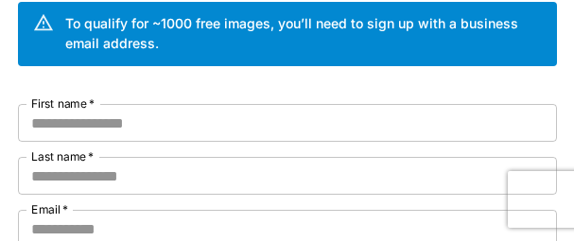
scroll to position [189, 0]
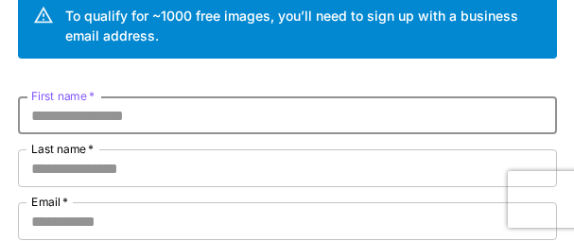
click at [100, 114] on input "First name   *" at bounding box center [287, 116] width 539 height 38
click at [95, 170] on input "Last name   *" at bounding box center [287, 168] width 539 height 38
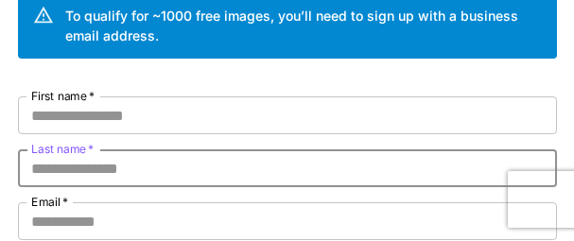
click at [78, 169] on input "Last name   *" at bounding box center [287, 168] width 539 height 38
paste input "*****"
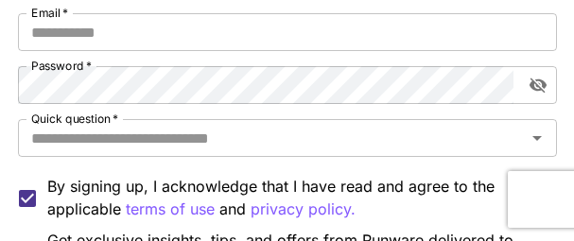
scroll to position [284, 0]
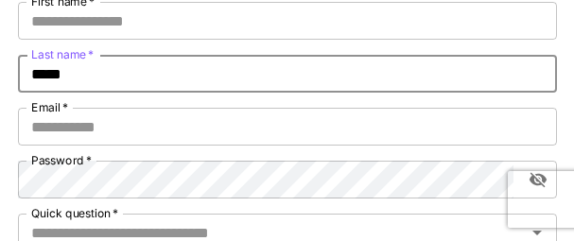
type input "*****"
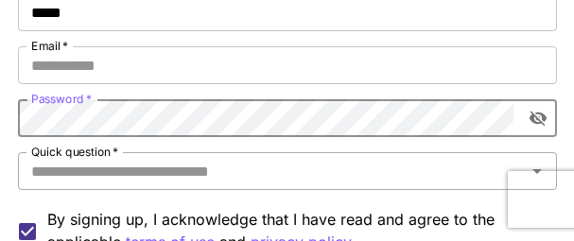
scroll to position [378, 0]
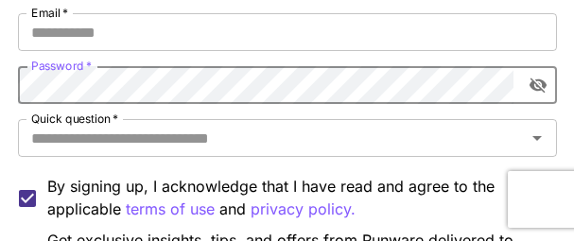
click at [536, 91] on icon "toggle password visibility" at bounding box center [538, 85] width 19 height 19
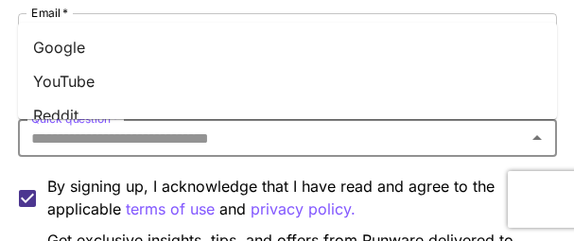
click at [206, 147] on input "Quick question   *" at bounding box center [272, 138] width 497 height 26
click at [75, 44] on li "Google" at bounding box center [287, 47] width 539 height 34
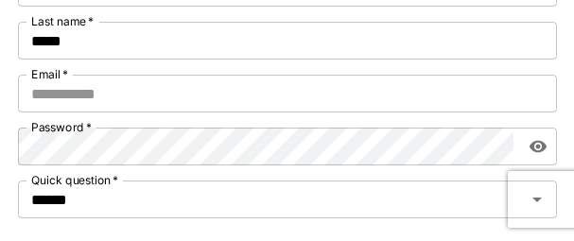
scroll to position [284, 0]
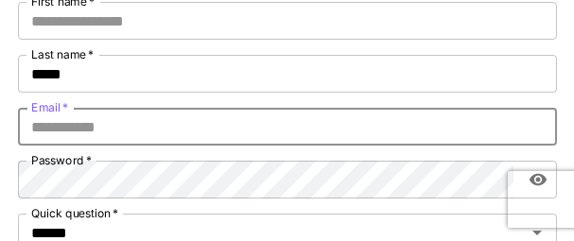
click at [115, 132] on input "Email   *" at bounding box center [287, 127] width 539 height 38
paste input "**********"
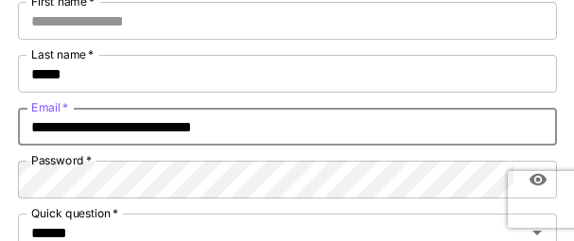
type input "**********"
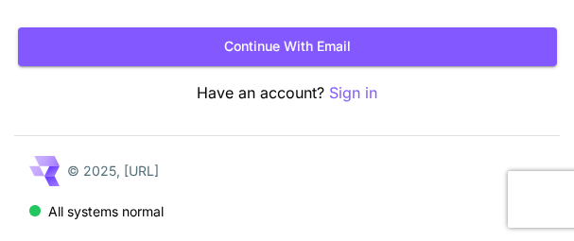
scroll to position [569, 0]
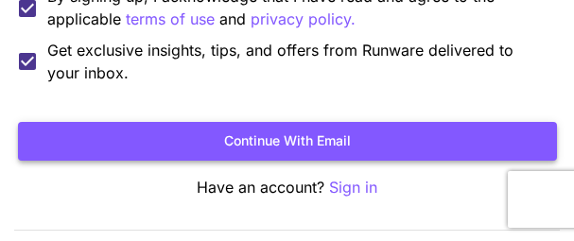
click at [286, 135] on button "Continue with email" at bounding box center [287, 141] width 539 height 39
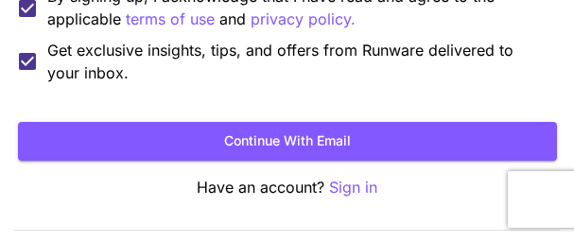
scroll to position [286, 0]
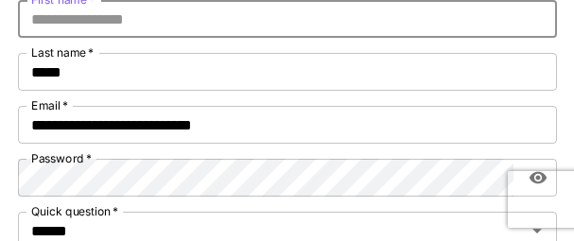
click at [66, 21] on input "First name   *" at bounding box center [287, 19] width 539 height 38
click at [106, 20] on input "First name   *" at bounding box center [287, 19] width 539 height 38
paste input "*********"
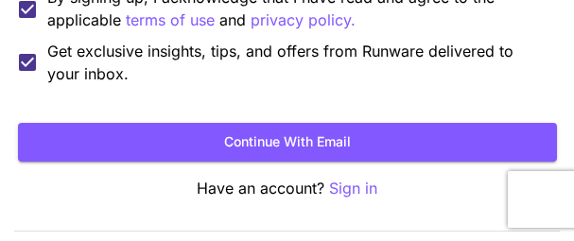
scroll to position [570, 0]
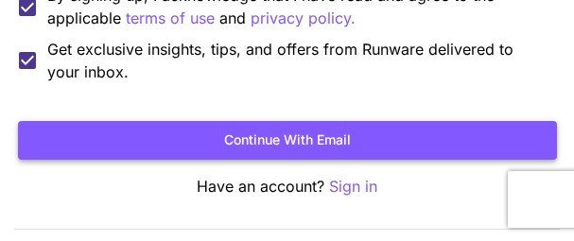
type input "*********"
click at [242, 142] on button "Continue with email" at bounding box center [287, 140] width 539 height 39
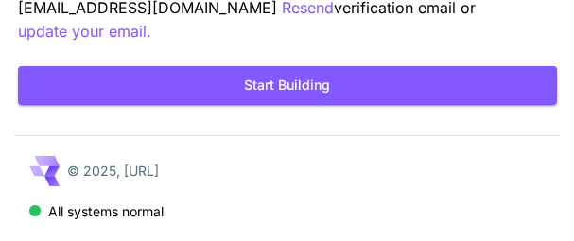
scroll to position [202, 0]
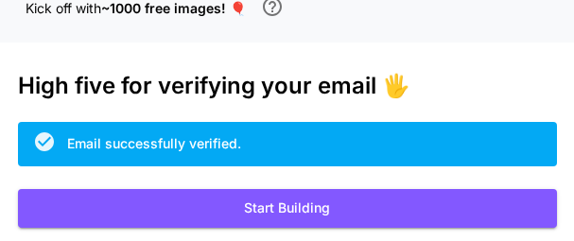
scroll to position [184, 0]
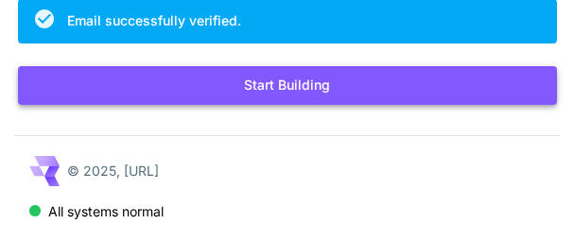
click at [257, 83] on button "Start Building" at bounding box center [287, 85] width 539 height 39
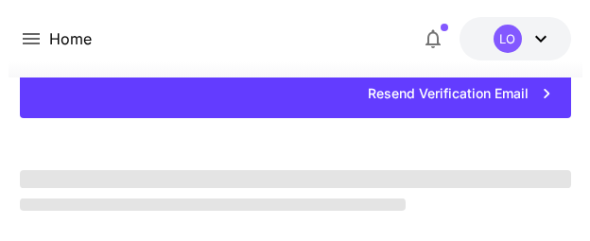
scroll to position [184, 0]
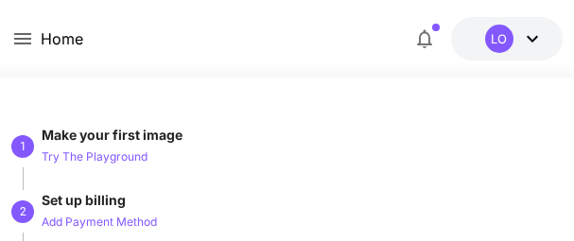
click at [526, 36] on icon at bounding box center [532, 38] width 23 height 23
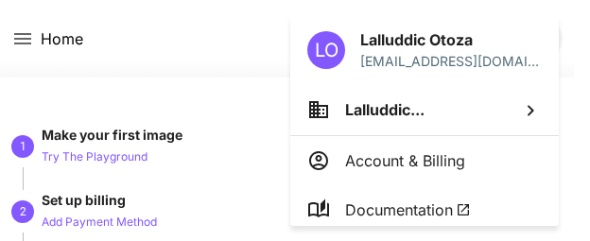
click at [177, 56] on div at bounding box center [295, 120] width 590 height 241
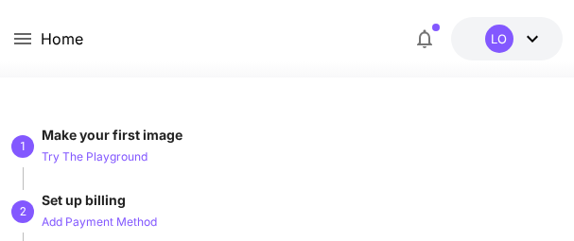
click at [521, 44] on icon at bounding box center [532, 38] width 23 height 23
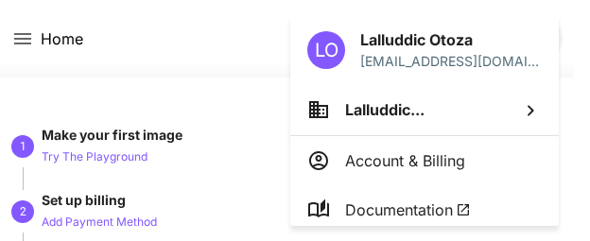
click at [167, 48] on div at bounding box center [295, 120] width 590 height 241
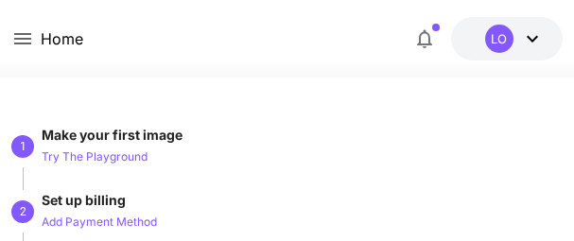
click at [7, 37] on div "Home $0.00 credits left LO" at bounding box center [287, 39] width 574 height 78
click at [18, 34] on icon at bounding box center [22, 38] width 17 height 11
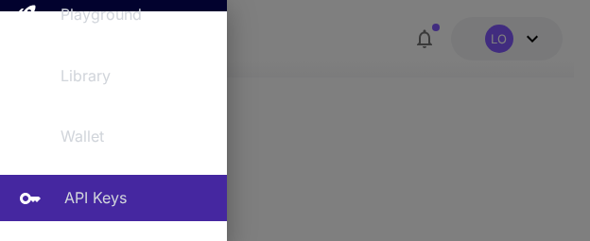
scroll to position [284, 0]
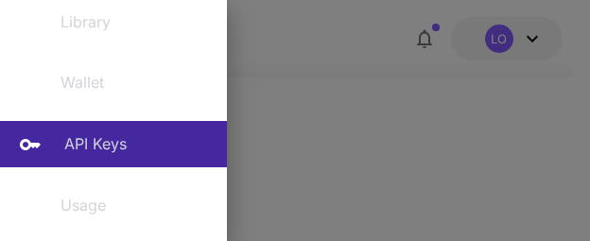
click at [96, 147] on p "API Keys" at bounding box center [95, 143] width 62 height 23
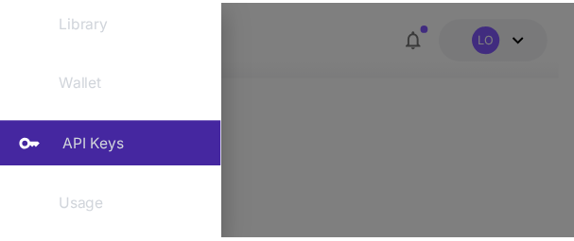
scroll to position [139, 0]
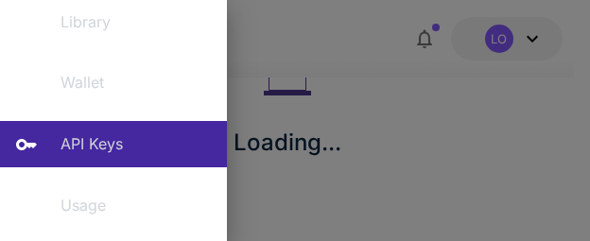
click at [397, 117] on div at bounding box center [295, 120] width 590 height 241
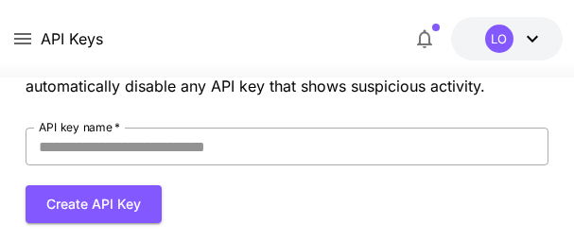
scroll to position [95, 0]
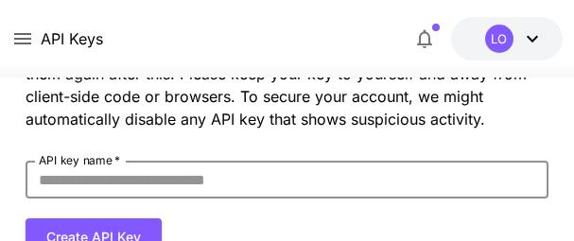
click at [161, 176] on input "API key name   *" at bounding box center [288, 180] width 524 height 38
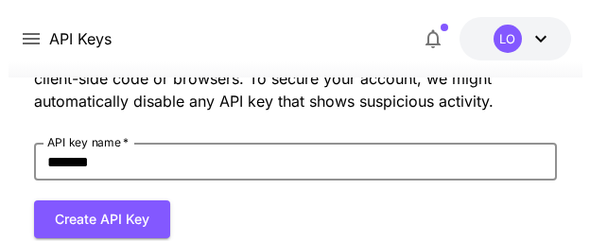
scroll to position [117, 0]
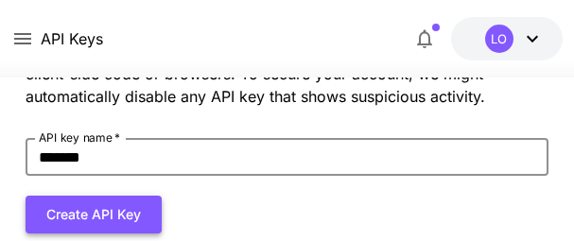
type input "*******"
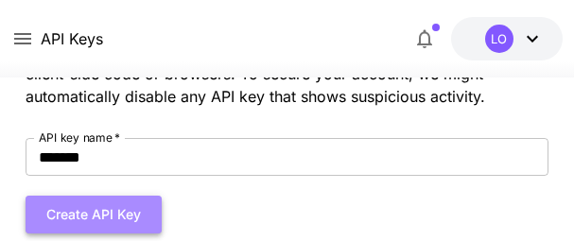
click at [79, 218] on button "Create API Key" at bounding box center [94, 215] width 136 height 39
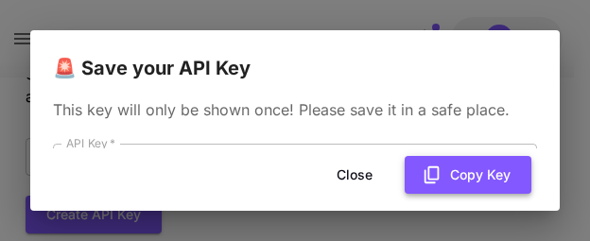
click at [470, 181] on button "Copy Key" at bounding box center [468, 175] width 127 height 39
